Goal: Find specific page/section: Find specific page/section

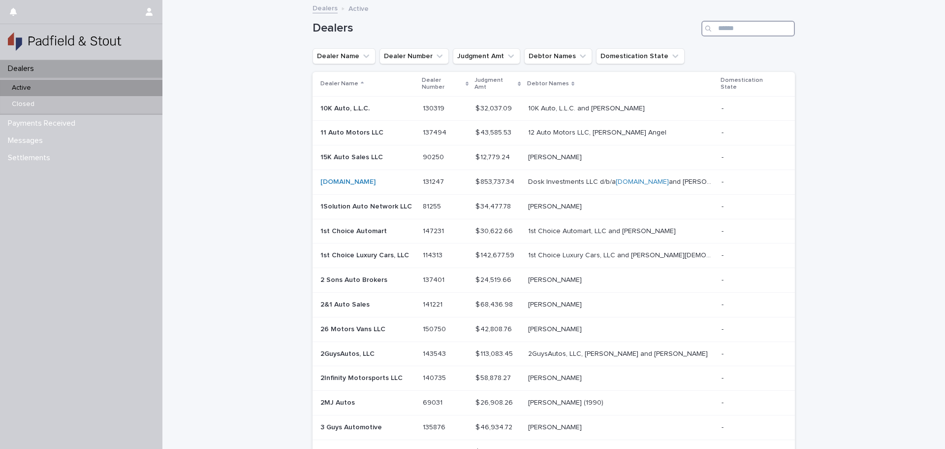
click at [732, 33] on input "Search" at bounding box center [749, 29] width 94 height 16
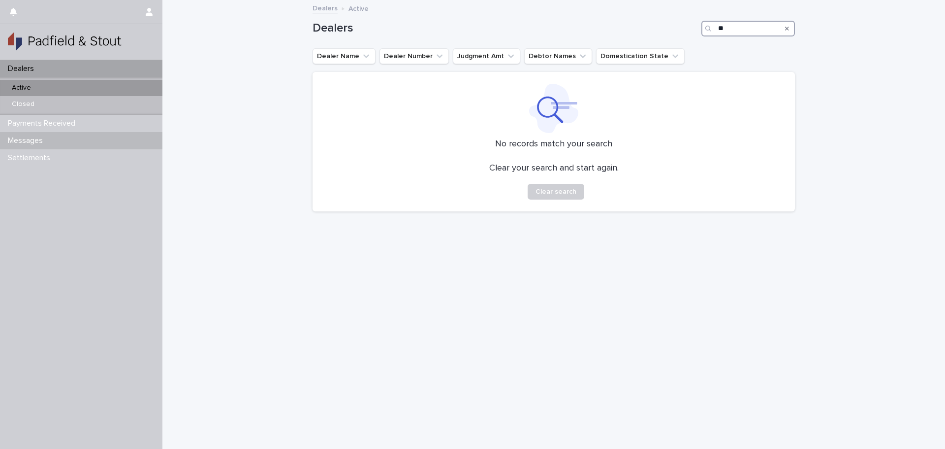
type input "*"
